Goal: Information Seeking & Learning: Learn about a topic

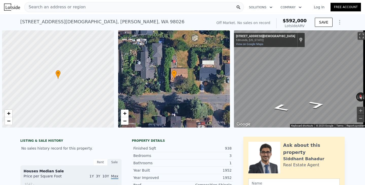
scroll to position [0, 2]
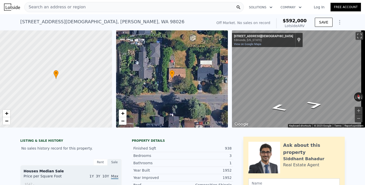
click at [60, 7] on span "Search an address or region" at bounding box center [55, 7] width 61 height 6
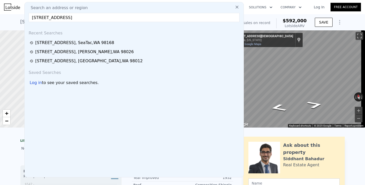
click at [66, 17] on input "[STREET_ADDRESS]" at bounding box center [134, 17] width 211 height 9
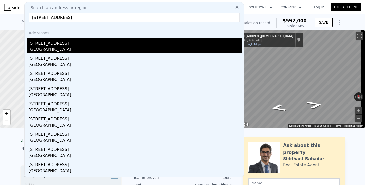
type input "[STREET_ADDRESS]"
click at [47, 44] on div "[STREET_ADDRESS]" at bounding box center [135, 42] width 213 height 8
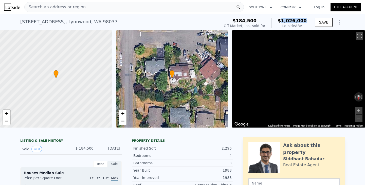
drag, startPoint x: 286, startPoint y: 20, endPoint x: 308, endPoint y: 21, distance: 21.6
click at [308, 21] on div "$184,500 Off Market, last sold for $1,026,000 Lotside ARV" at bounding box center [265, 23] width 87 height 14
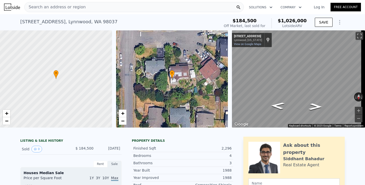
click at [52, 8] on span "Search an address or region" at bounding box center [55, 7] width 61 height 6
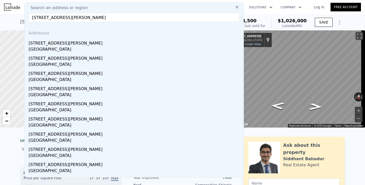
type input "[STREET_ADDRESS][PERSON_NAME]"
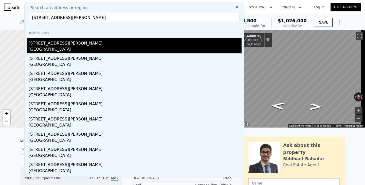
click at [38, 45] on div "[STREET_ADDRESS][PERSON_NAME]" at bounding box center [135, 42] width 213 height 8
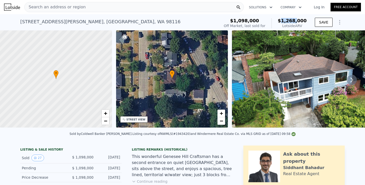
drag, startPoint x: 298, startPoint y: 18, endPoint x: 306, endPoint y: 18, distance: 8.4
click at [306, 18] on div "$1,098,000 Off Market, last sold for $1,268,000 Lotside ARV" at bounding box center [265, 23] width 87 height 14
copy span "1,268,000"
click at [48, 6] on span "Search an address or region" at bounding box center [55, 7] width 61 height 6
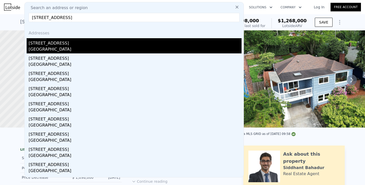
type input "[STREET_ADDRESS]"
click at [45, 48] on div "[GEOGRAPHIC_DATA]" at bounding box center [135, 49] width 213 height 7
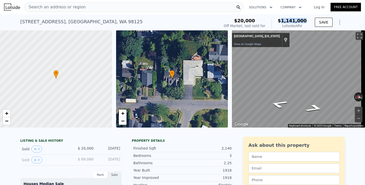
drag, startPoint x: 286, startPoint y: 20, endPoint x: 307, endPoint y: 20, distance: 21.3
click at [307, 20] on div "$20,000 Off Market, last sold for $1,141,000 Lotside ARV" at bounding box center [265, 23] width 87 height 14
copy span "1,141,000"
click at [46, 5] on span "Search an address or region" at bounding box center [55, 7] width 61 height 6
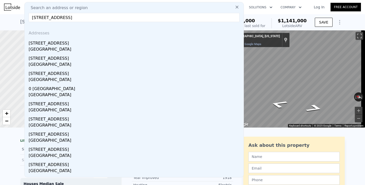
type input "[STREET_ADDRESS]"
click at [46, 47] on div "[GEOGRAPHIC_DATA]" at bounding box center [135, 49] width 213 height 7
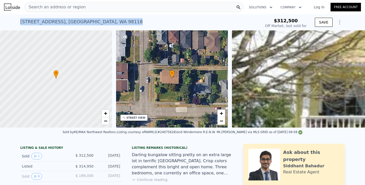
drag, startPoint x: 90, startPoint y: 23, endPoint x: 17, endPoint y: 18, distance: 73.3
click at [17, 18] on div "[STREET_ADDRESS] Sold [DATE] for $312,500 $312,500 Off Market, last sold for SA…" at bounding box center [182, 22] width 365 height 16
copy div "[STREET_ADDRESS]"
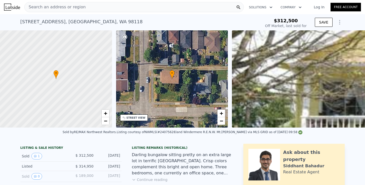
click at [57, 6] on span "Search an address or region" at bounding box center [55, 7] width 61 height 6
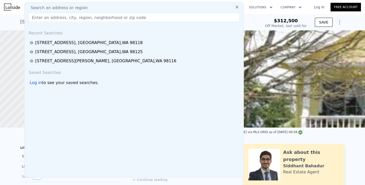
type input "[STREET_ADDRESS]"
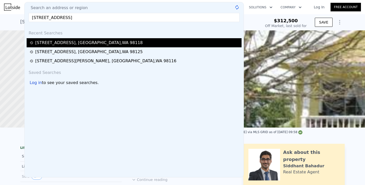
type input "$ 676,000"
type input "$ 287,745"
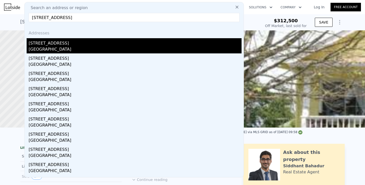
type input "[STREET_ADDRESS]"
click at [42, 48] on div "[GEOGRAPHIC_DATA]" at bounding box center [135, 49] width 213 height 7
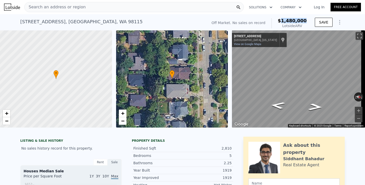
drag, startPoint x: 285, startPoint y: 21, endPoint x: 308, endPoint y: 22, distance: 23.1
click at [308, 22] on div "Off Market. No sales on record $1,480,000 Lotside ARV" at bounding box center [258, 23] width 99 height 14
copy span "1,480,000"
click at [52, 7] on span "Search an address or region" at bounding box center [55, 7] width 61 height 6
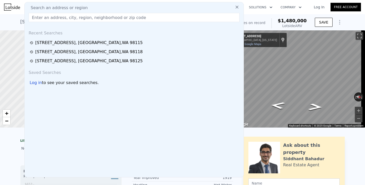
type input "[STREET_ADDRESS][PERSON_NAME]"
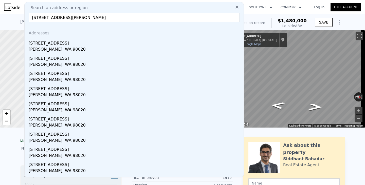
drag, startPoint x: 41, startPoint y: 43, endPoint x: 142, endPoint y: 0, distance: 110.0
click at [41, 43] on div "[STREET_ADDRESS]" at bounding box center [135, 42] width 213 height 8
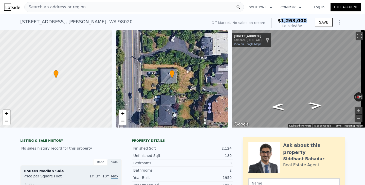
drag, startPoint x: 286, startPoint y: 22, endPoint x: 309, endPoint y: 21, distance: 23.8
click at [309, 21] on div "Off Market. No sales on record $1,263,000 Lotside ARV SAVE" at bounding box center [276, 23] width 135 height 14
copy span "1,263,000"
click at [54, 9] on span "Search an address or region" at bounding box center [55, 7] width 61 height 6
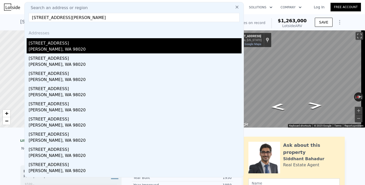
type input "[STREET_ADDRESS][PERSON_NAME]"
click at [45, 48] on div "[PERSON_NAME], WA 98020" at bounding box center [135, 49] width 213 height 7
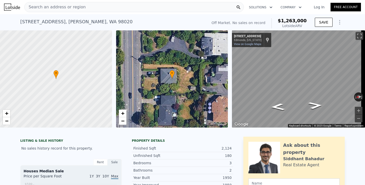
click at [78, 6] on span "Search an address or region" at bounding box center [55, 7] width 61 height 6
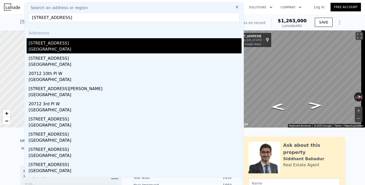
type input "[STREET_ADDRESS]"
click at [41, 47] on div "[GEOGRAPHIC_DATA]" at bounding box center [135, 49] width 213 height 7
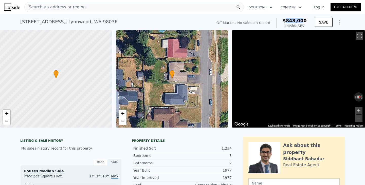
drag, startPoint x: 304, startPoint y: 20, endPoint x: 307, endPoint y: 20, distance: 3.3
click at [307, 20] on div "Off Market. No sales on record $848,000 Lotside ARV" at bounding box center [261, 23] width 94 height 14
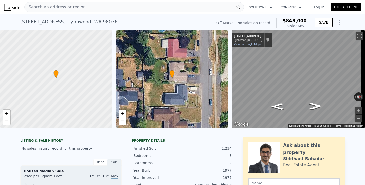
click at [81, 8] on div "Search an address or region" at bounding box center [133, 7] width 219 height 10
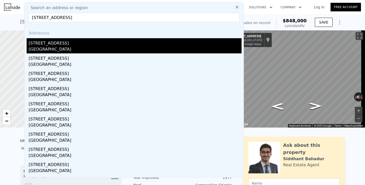
type input "[STREET_ADDRESS]"
click at [44, 46] on div "[STREET_ADDRESS]" at bounding box center [135, 42] width 213 height 8
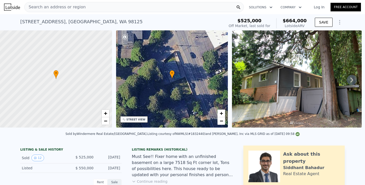
click at [66, 9] on span "Search an address or region" at bounding box center [55, 7] width 61 height 6
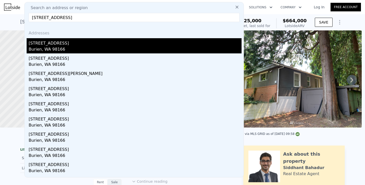
type input "[STREET_ADDRESS]"
click at [41, 49] on div "Burien, WA 98166" at bounding box center [135, 49] width 213 height 7
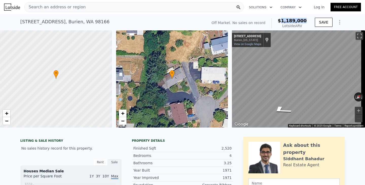
drag, startPoint x: 285, startPoint y: 21, endPoint x: 306, endPoint y: 21, distance: 21.0
click at [306, 21] on div "Off Market. No sales on record $1,189,000 Lotside ARV" at bounding box center [258, 23] width 99 height 14
copy span "1,189,000"
click at [66, 10] on div "Search an address or region" at bounding box center [55, 7] width 61 height 10
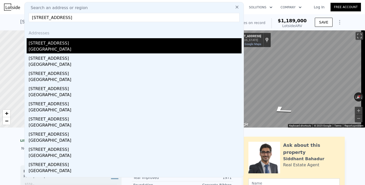
type input "[STREET_ADDRESS]"
click at [40, 46] on div "[GEOGRAPHIC_DATA]" at bounding box center [135, 49] width 213 height 7
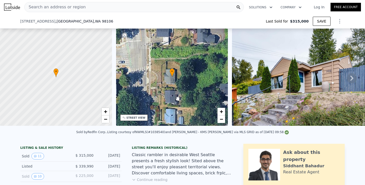
scroll to position [226, 0]
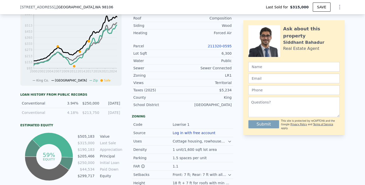
type input "$ 612,000"
type input "$ 229,946"
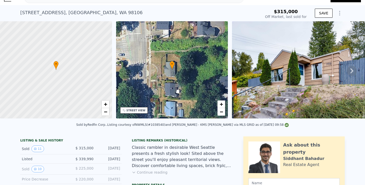
scroll to position [2, 0]
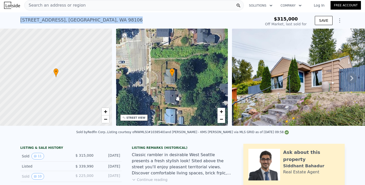
drag, startPoint x: 67, startPoint y: 21, endPoint x: 17, endPoint y: 18, distance: 50.0
click at [17, 18] on div "[STREET_ADDRESS] Sold [DATE] for $315k $315,000 Off Market, last sold for SAVE" at bounding box center [182, 20] width 365 height 16
copy div "[STREET_ADDRESS]"
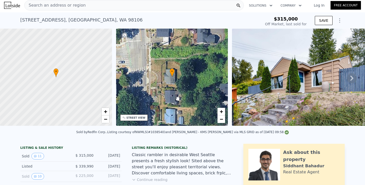
click at [74, 6] on span "Search an address or region" at bounding box center [55, 5] width 61 height 6
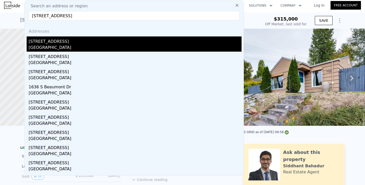
type input "[STREET_ADDRESS]"
click at [58, 44] on div "[STREET_ADDRESS]" at bounding box center [135, 40] width 213 height 8
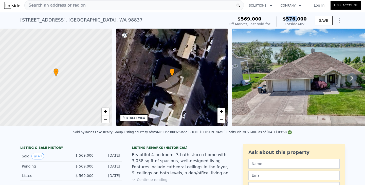
drag, startPoint x: 299, startPoint y: 17, endPoint x: 306, endPoint y: 17, distance: 7.3
click at [306, 17] on div "$569,000 Off Market, last sold for $576,000 Lotside ARV" at bounding box center [267, 21] width 82 height 14
copy span "576,000"
click at [58, 3] on span "Search an address or region" at bounding box center [55, 5] width 61 height 6
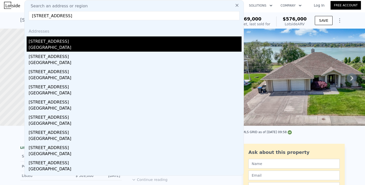
type input "[STREET_ADDRESS]"
click at [43, 41] on div "[STREET_ADDRESS]" at bounding box center [135, 40] width 213 height 8
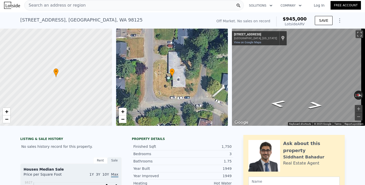
click at [307, 18] on div "Off Market. No sales on record $945,000 Lotside ARV" at bounding box center [261, 21] width 94 height 14
copy span "945,000"
